Goal: Information Seeking & Learning: Learn about a topic

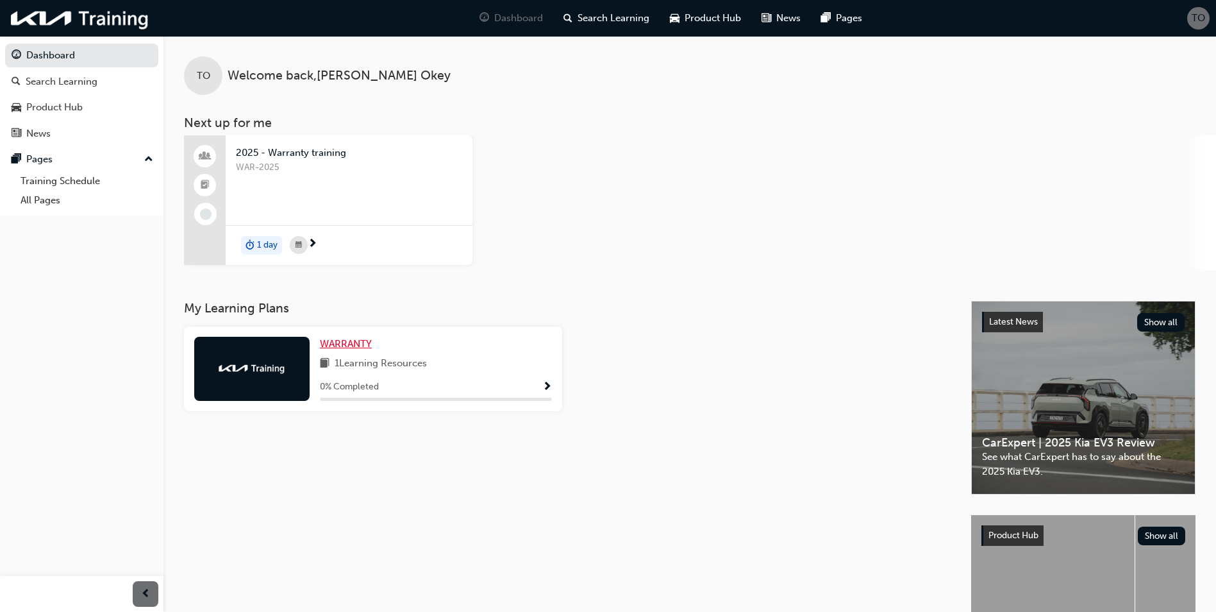
click at [359, 346] on span "WARRANTY" at bounding box center [346, 344] width 52 height 12
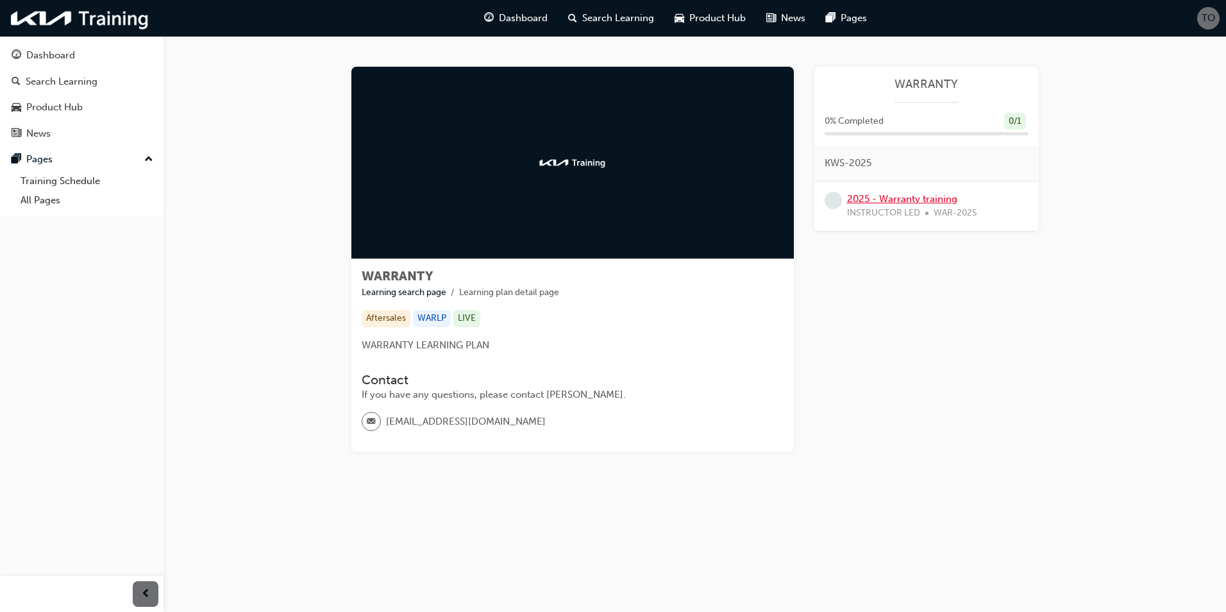
click at [912, 199] on link "2025 - Warranty training" at bounding box center [902, 199] width 110 height 12
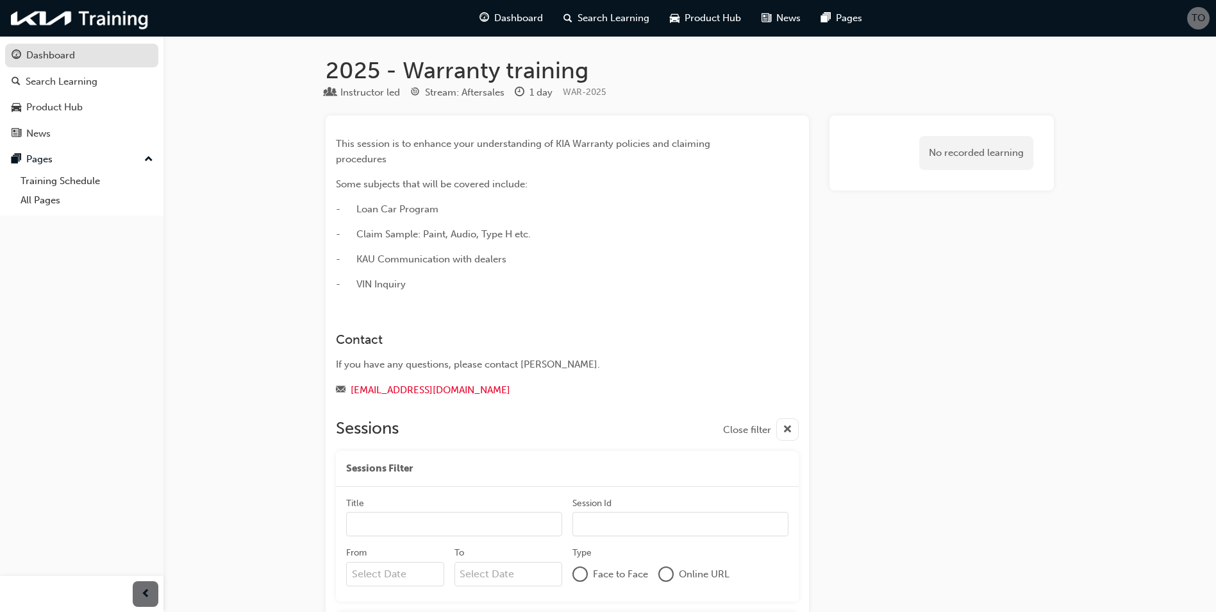
click at [56, 47] on link "Dashboard" at bounding box center [81, 56] width 153 height 24
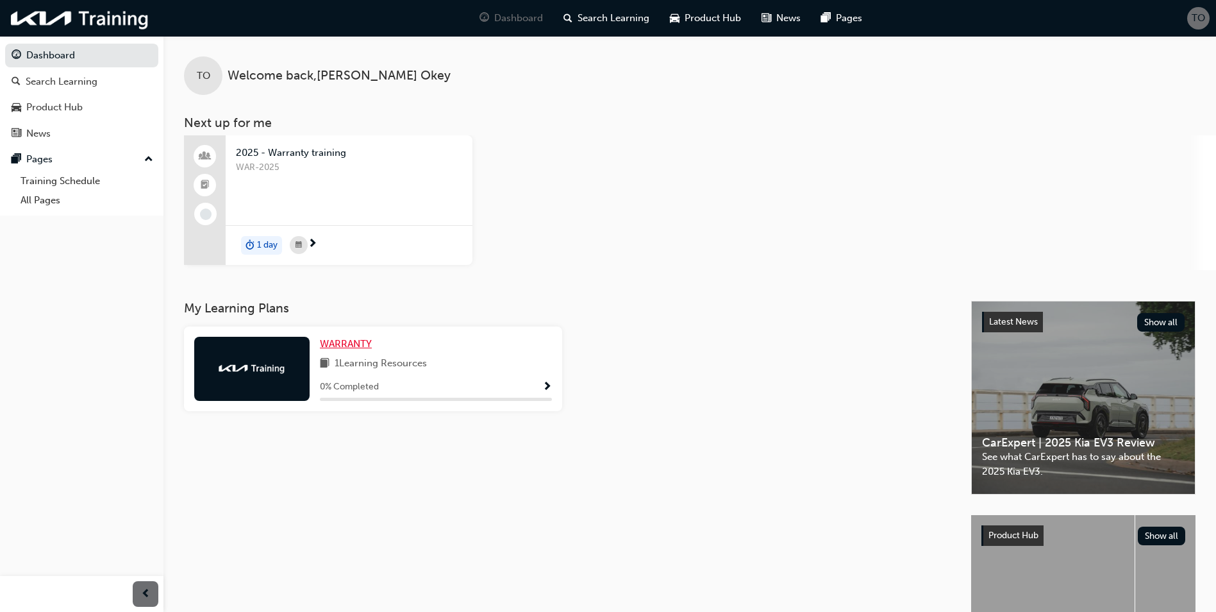
click at [356, 347] on span "WARRANTY" at bounding box center [346, 344] width 52 height 12
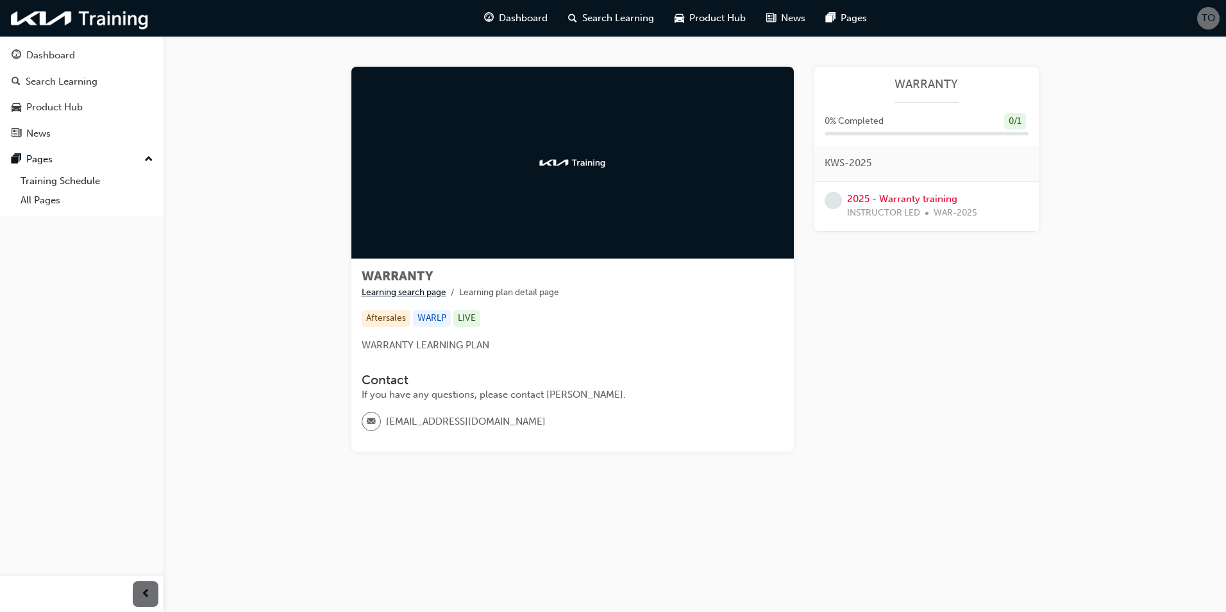
click at [394, 291] on link "Learning search page" at bounding box center [404, 292] width 85 height 11
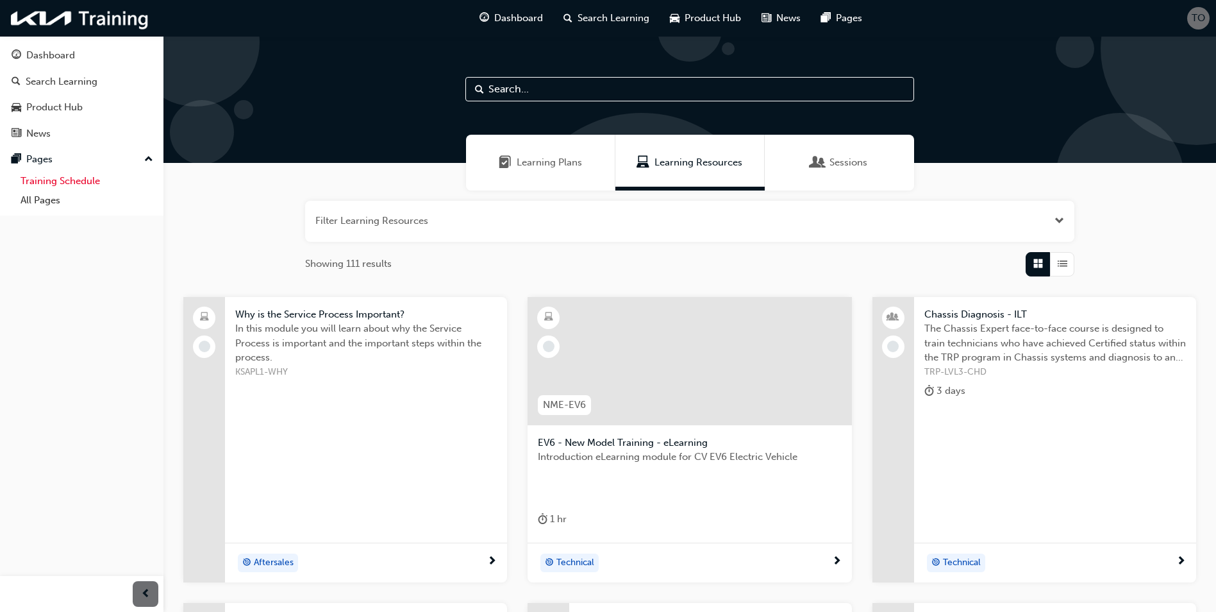
click at [65, 179] on link "Training Schedule" at bounding box center [86, 181] width 143 height 20
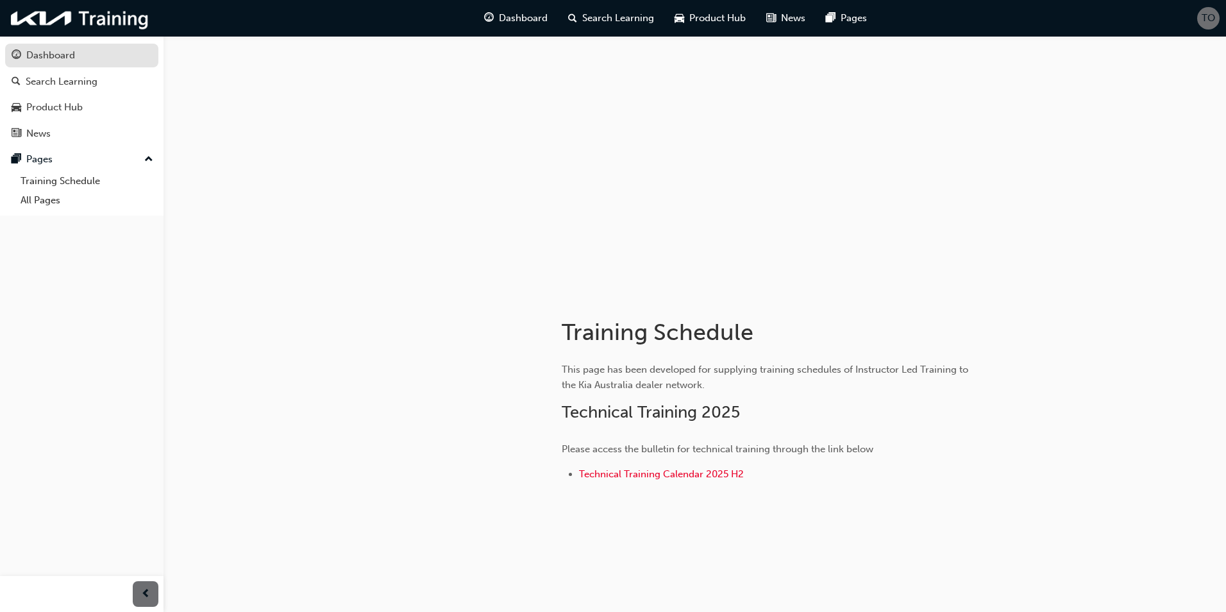
click at [51, 49] on div "Dashboard" at bounding box center [50, 55] width 49 height 15
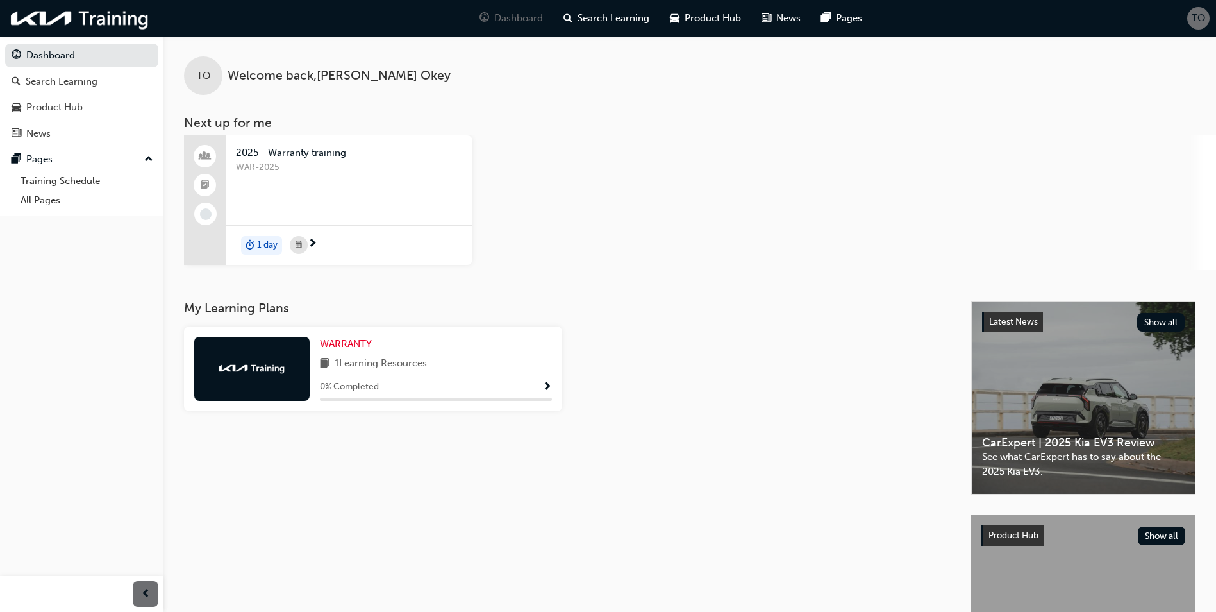
click at [549, 386] on span "Show Progress" at bounding box center [547, 387] width 10 height 12
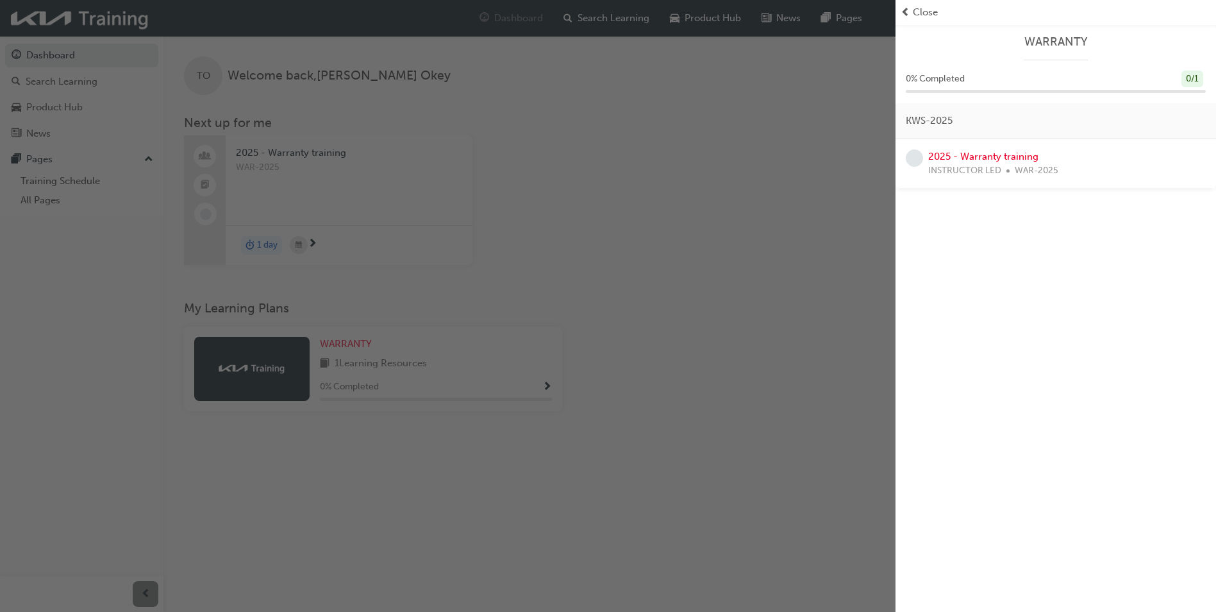
click at [606, 307] on div "button" at bounding box center [448, 306] width 896 height 612
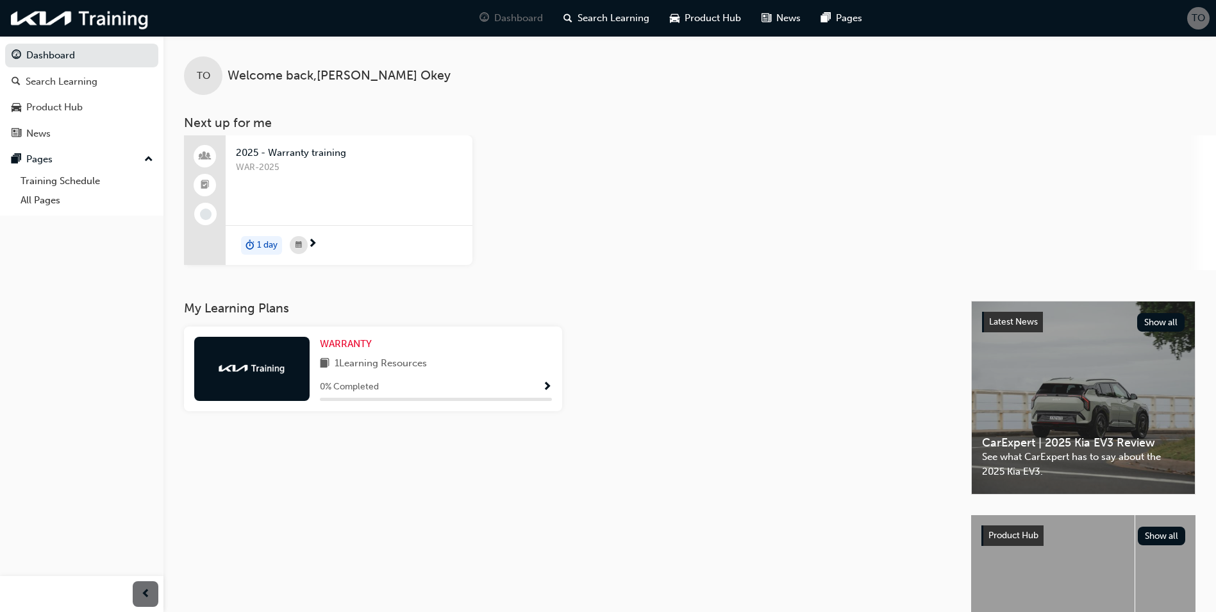
click at [294, 152] on span "2025 - Warranty training" at bounding box center [349, 153] width 226 height 15
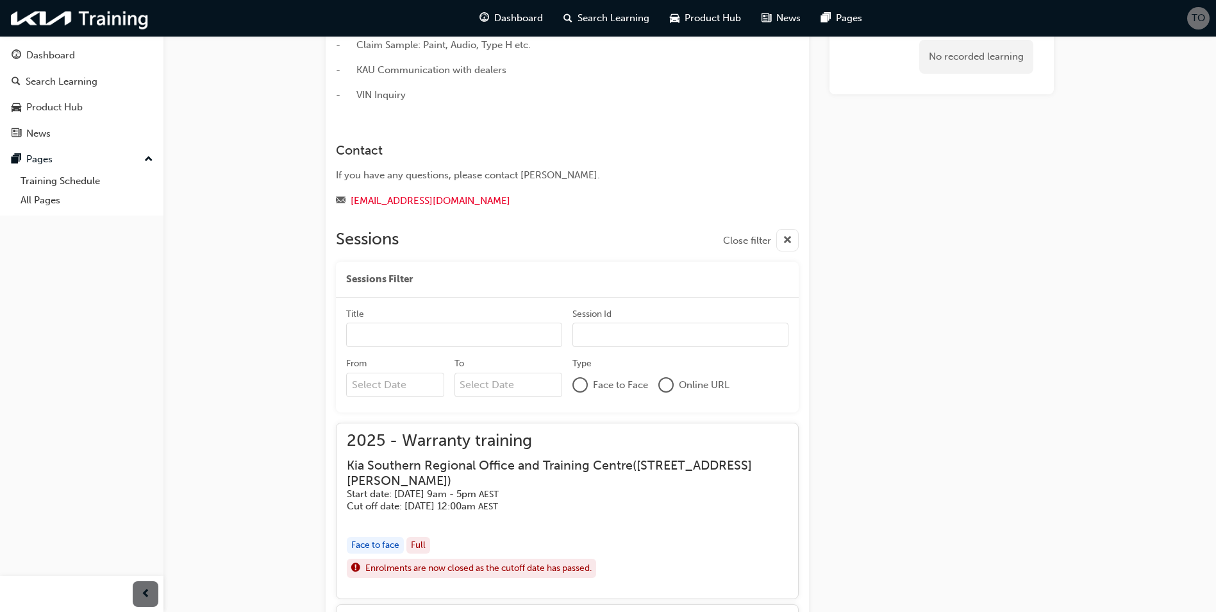
scroll to position [256, 0]
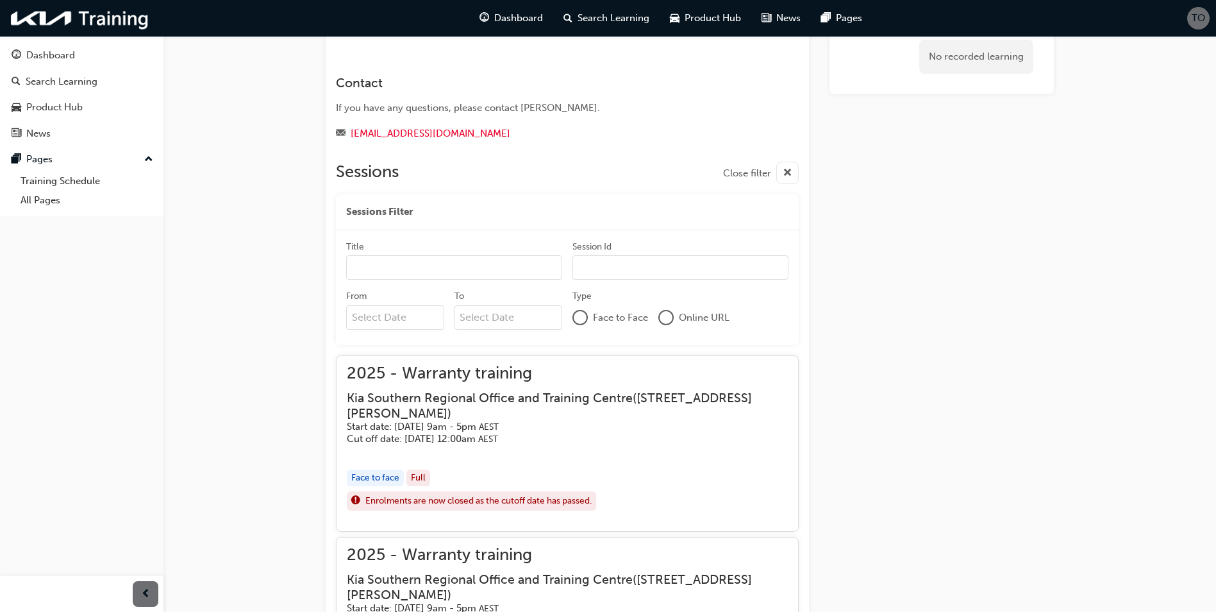
click at [673, 317] on div at bounding box center [665, 317] width 15 height 15
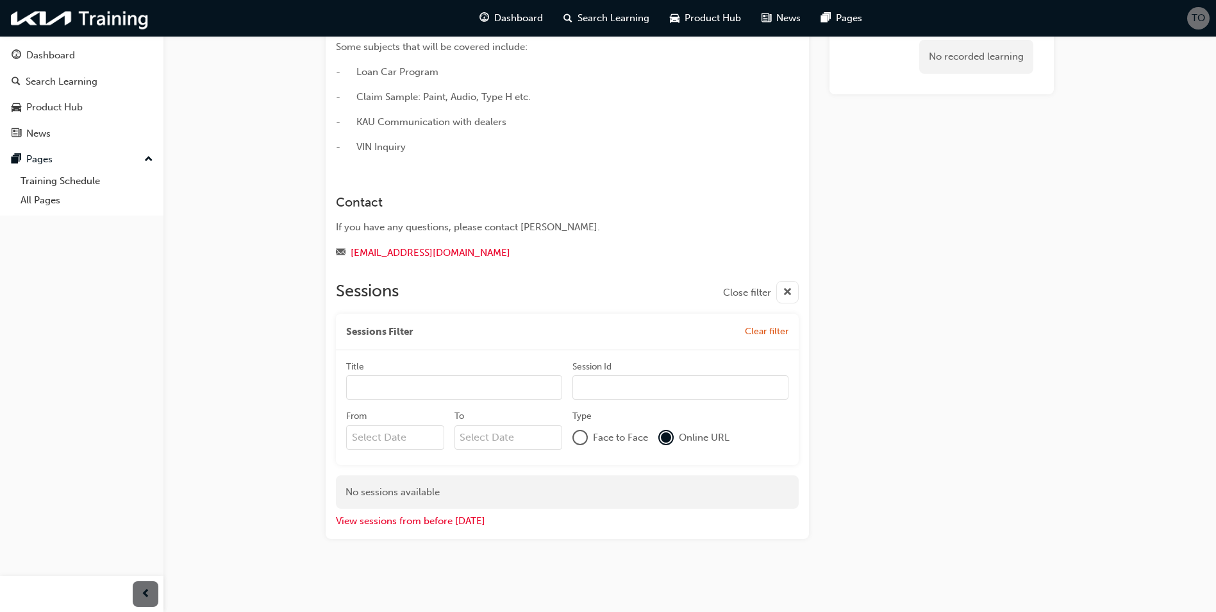
scroll to position [137, 0]
click at [388, 401] on div "Title Session Id" at bounding box center [567, 385] width 442 height 50
click at [394, 388] on input "Title" at bounding box center [454, 387] width 216 height 24
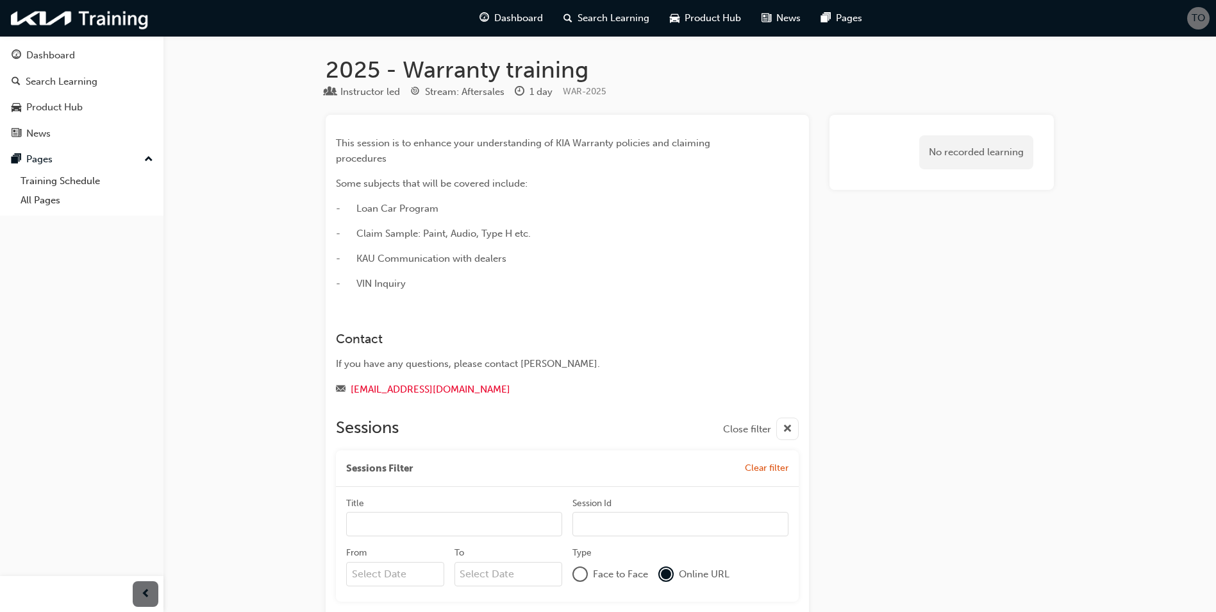
scroll to position [0, 0]
